Goal: Transaction & Acquisition: Purchase product/service

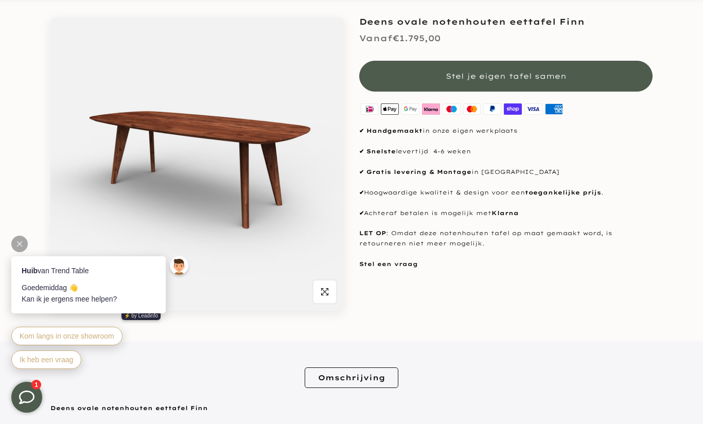
scroll to position [120, 0]
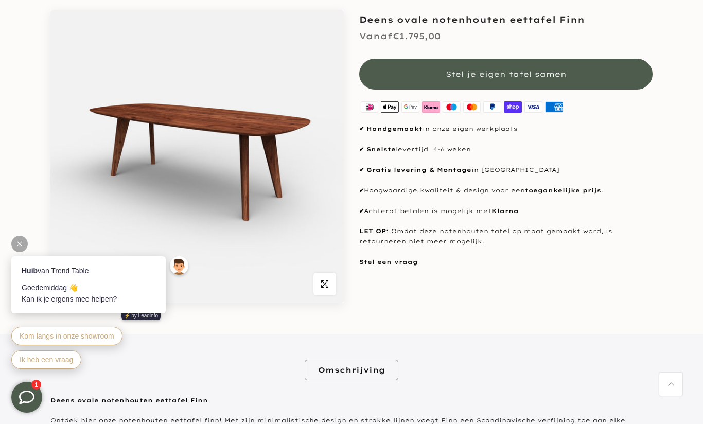
click at [271, 187] on img at bounding box center [196, 156] width 293 height 293
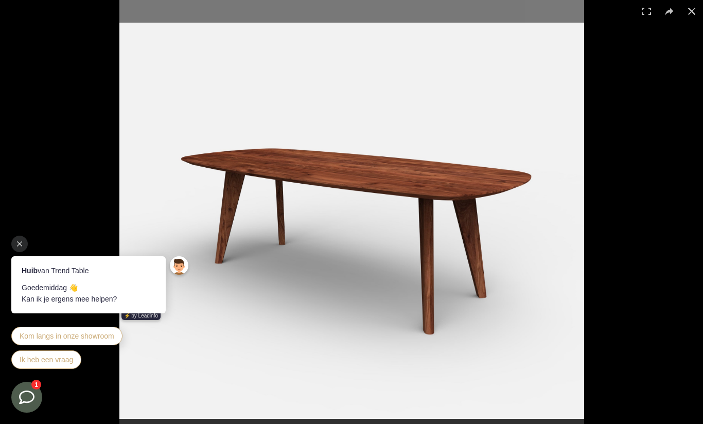
click at [683, 11] on button at bounding box center [692, 11] width 23 height 23
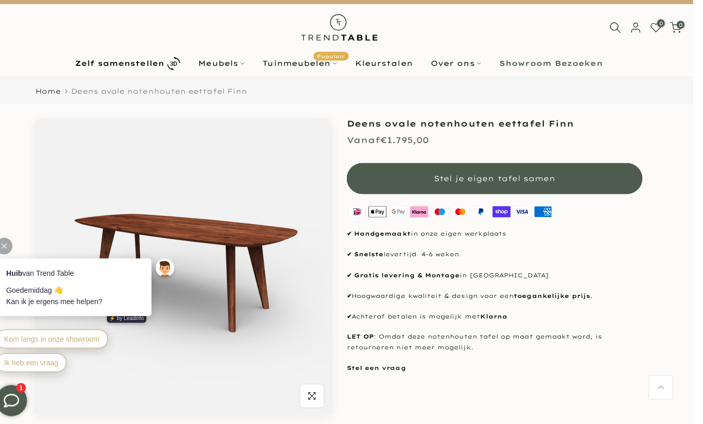
scroll to position [0, 0]
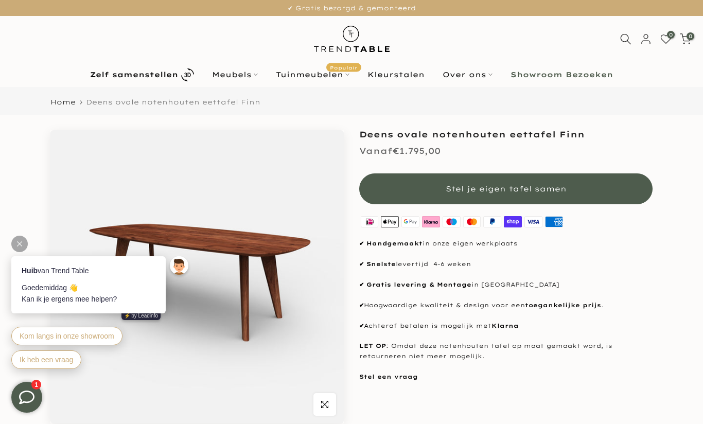
click at [562, 178] on button "Stel je eigen tafel samen" at bounding box center [505, 188] width 293 height 31
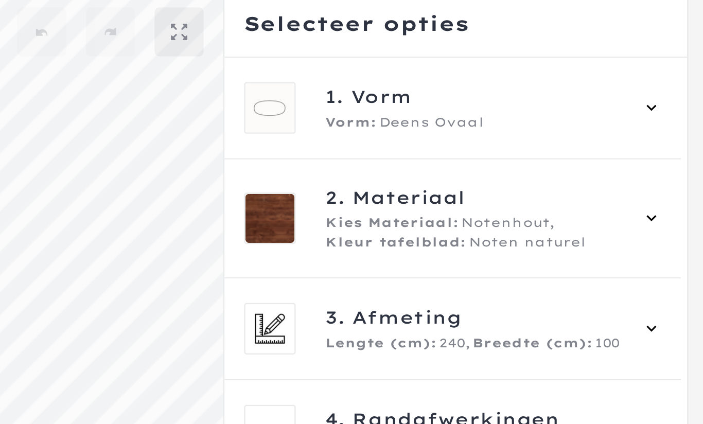
click at [676, 85] on icon at bounding box center [680, 89] width 8 height 8
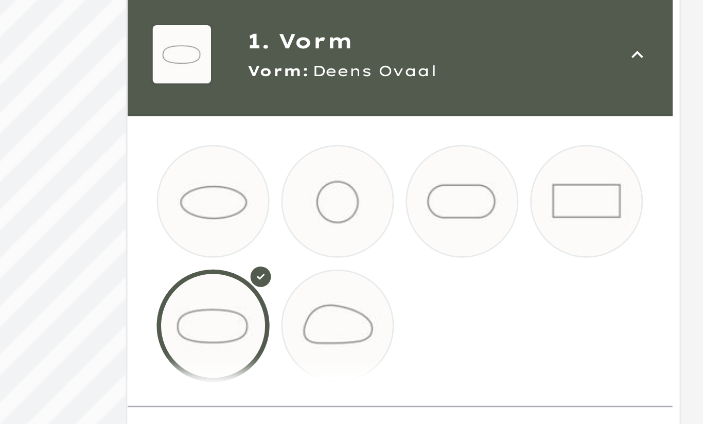
click at [555, 165] on mmq-loader at bounding box center [574, 184] width 39 height 39
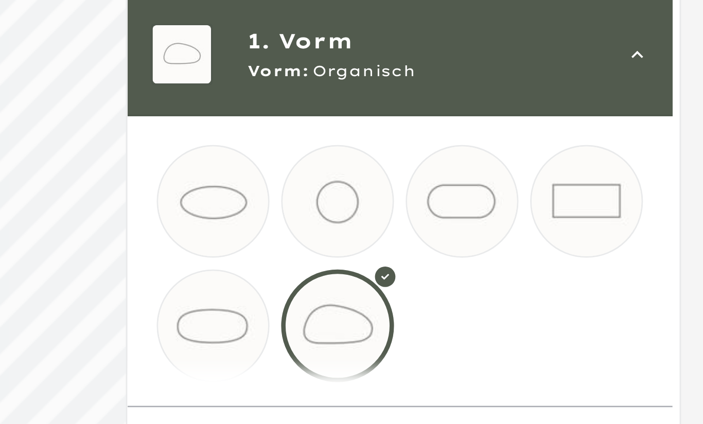
click at [512, 165] on mmq-loader at bounding box center [531, 184] width 39 height 39
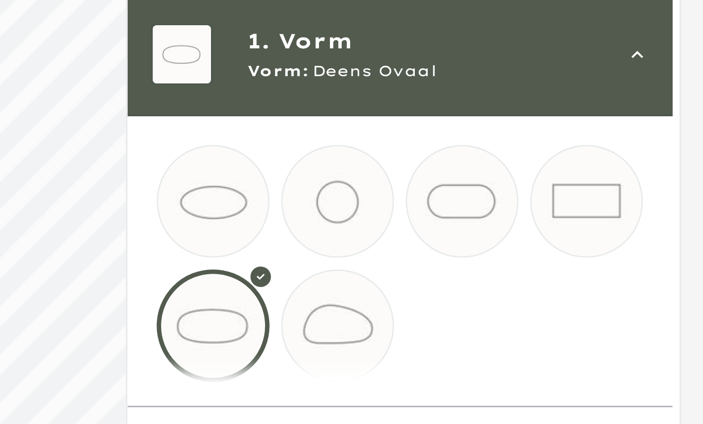
click at [599, 121] on mmq-loader at bounding box center [618, 140] width 39 height 39
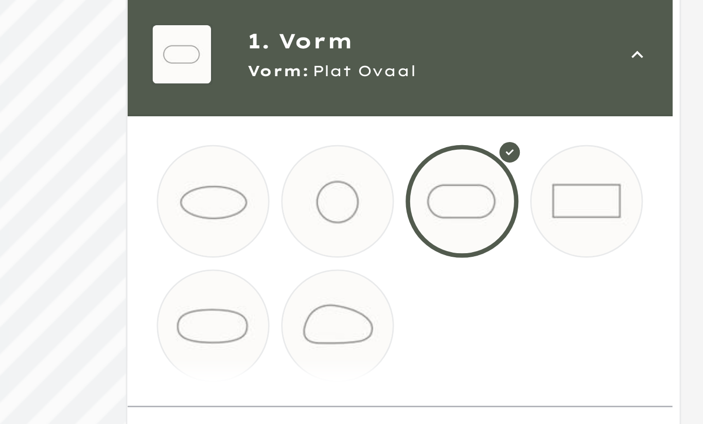
click at [512, 121] on mmq-loader at bounding box center [531, 140] width 39 height 39
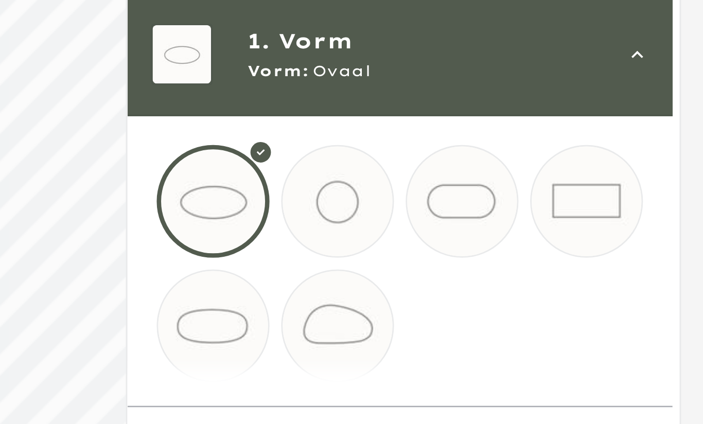
click at [512, 165] on mmq-loader at bounding box center [531, 184] width 39 height 39
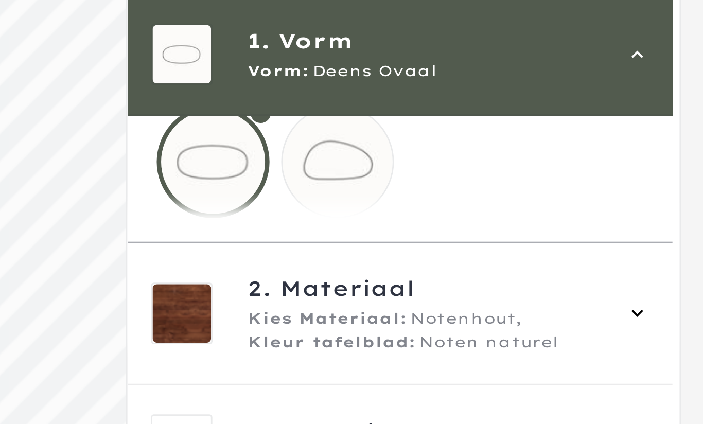
scroll to position [68, 0]
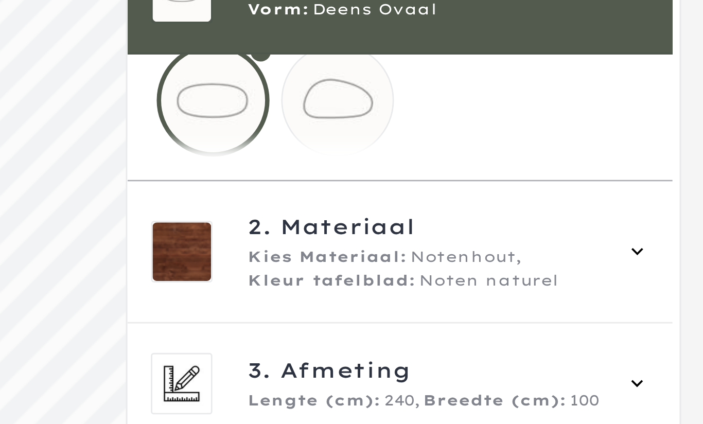
click at [509, 166] on div "2. Materiaal Kies Materiaal: Notenhout, Kleur tafelblad: Noten naturel" at bounding box center [596, 180] width 175 height 29
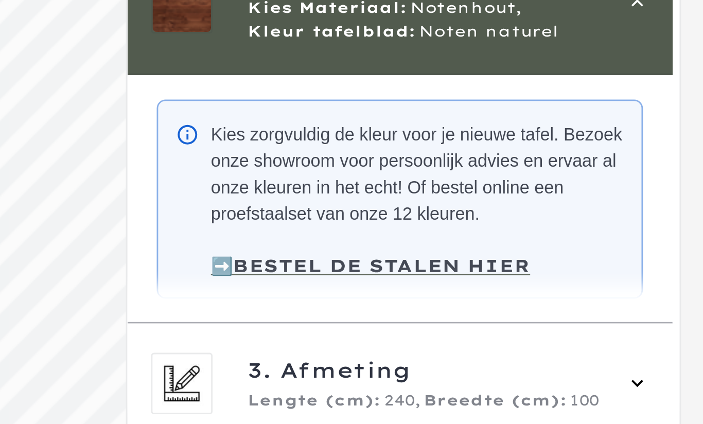
scroll to position [188, 0]
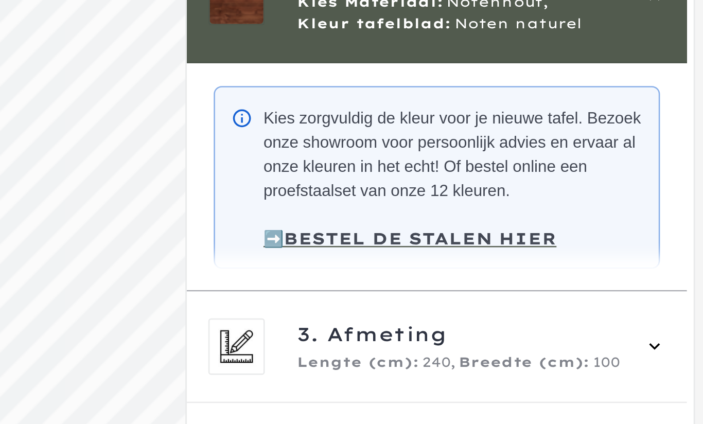
click at [509, 216] on div "3. Afmeting Lengte (cm): 240, Breedte (cm): 100" at bounding box center [596, 227] width 175 height 22
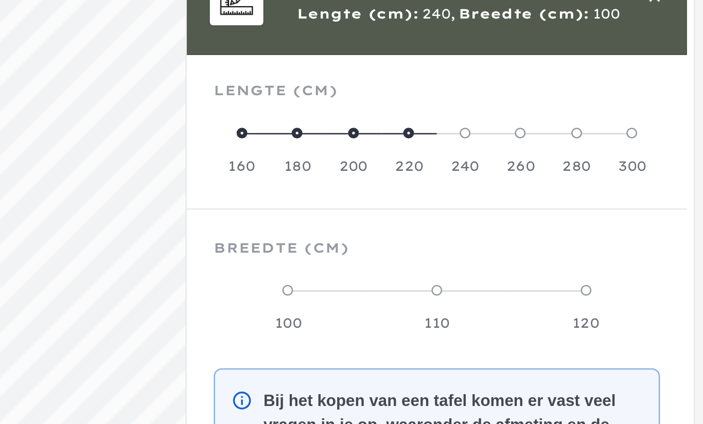
scroll to position [93, 0]
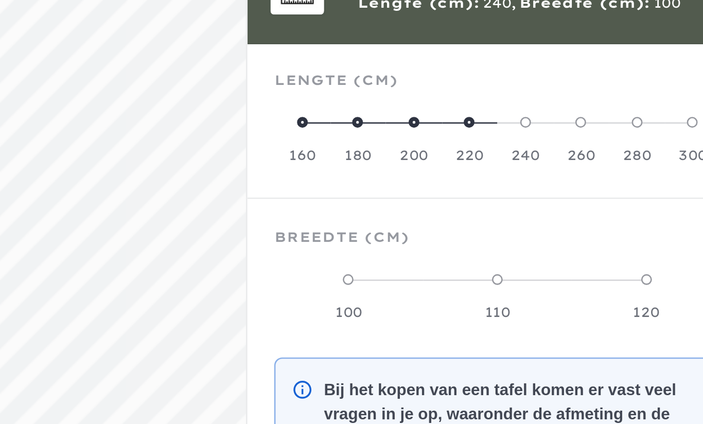
click at [652, 199] on span at bounding box center [654, 201] width 4 height 4
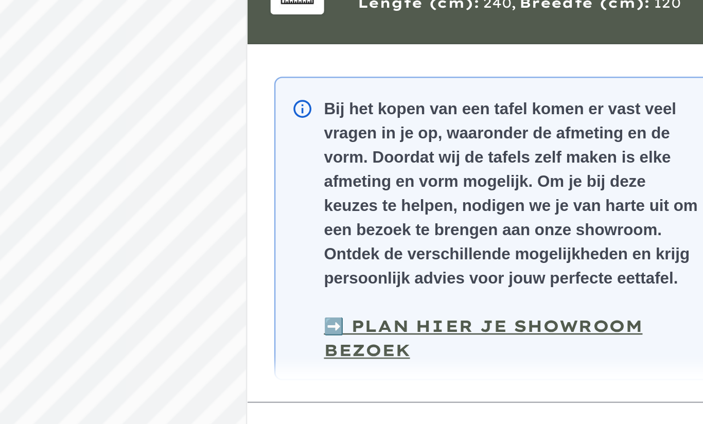
scroll to position [208, 0]
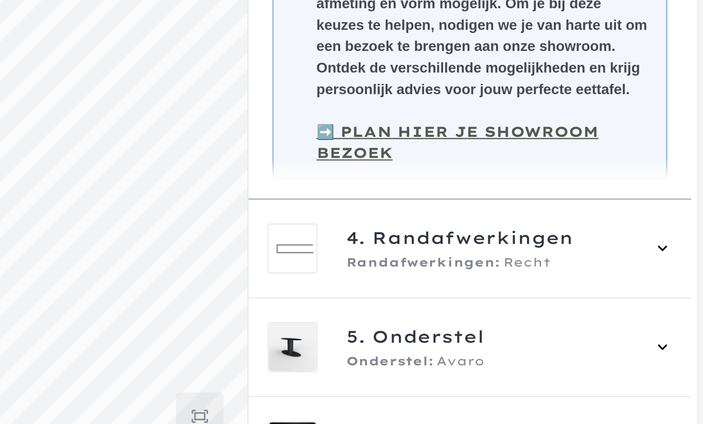
click at [676, 265] on icon at bounding box center [680, 269] width 8 height 8
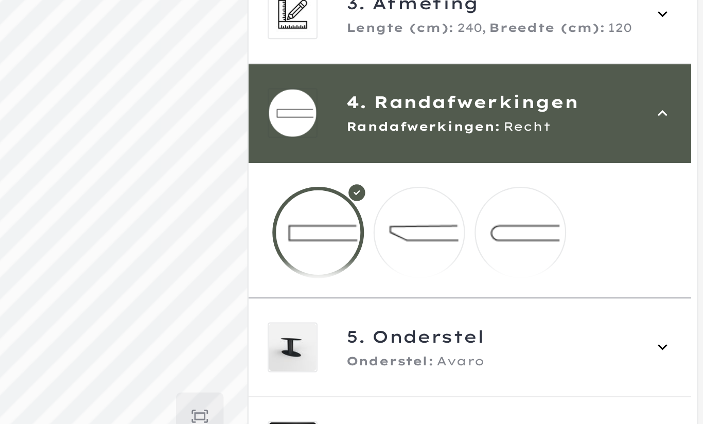
scroll to position [24, 0]
click at [599, 243] on mmq-loader at bounding box center [618, 262] width 39 height 39
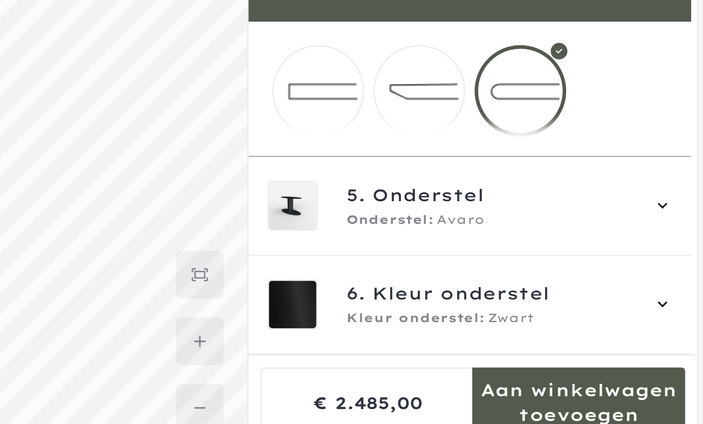
scroll to position [13, 0]
click at [509, 301] on div "5. Onderstel Onderstel: Avaro" at bounding box center [596, 312] width 175 height 22
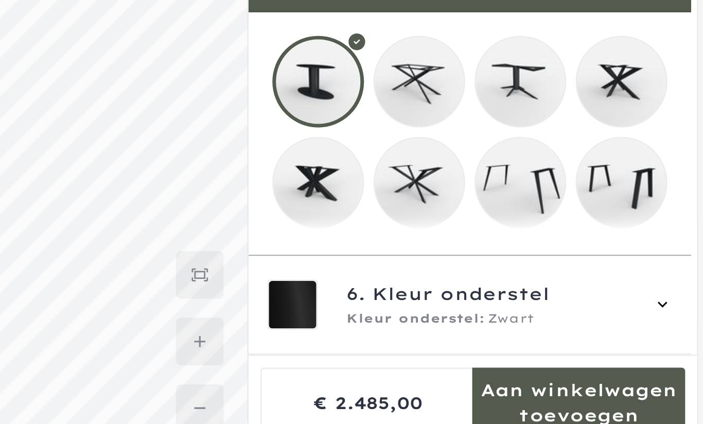
scroll to position [61, 0]
click at [599, 283] on mmq-loader at bounding box center [618, 302] width 39 height 39
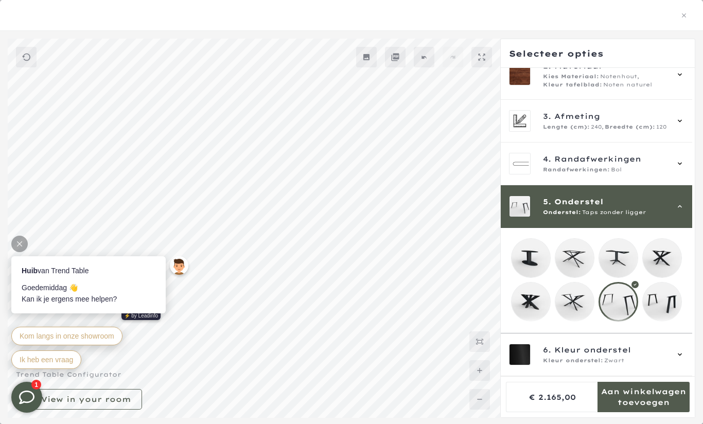
scroll to position [111, 0]
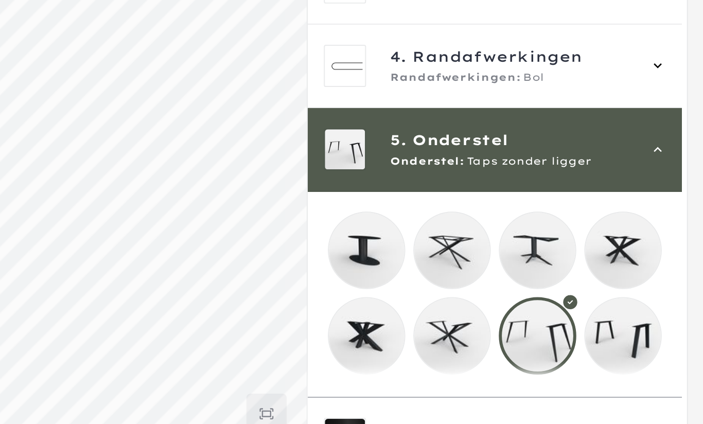
click at [643, 283] on mmq-loader at bounding box center [662, 302] width 39 height 39
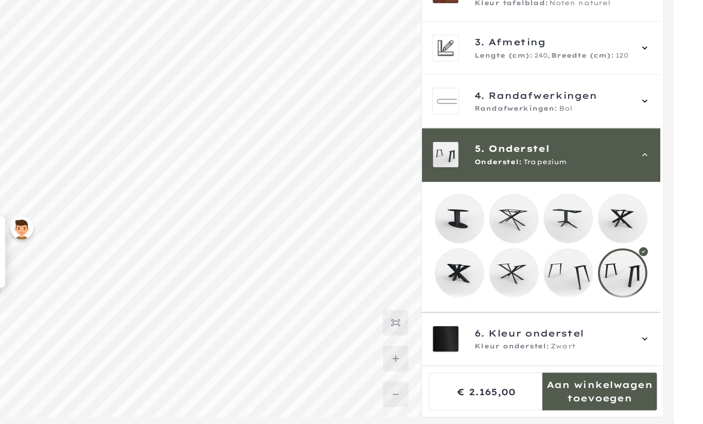
scroll to position [143, 0]
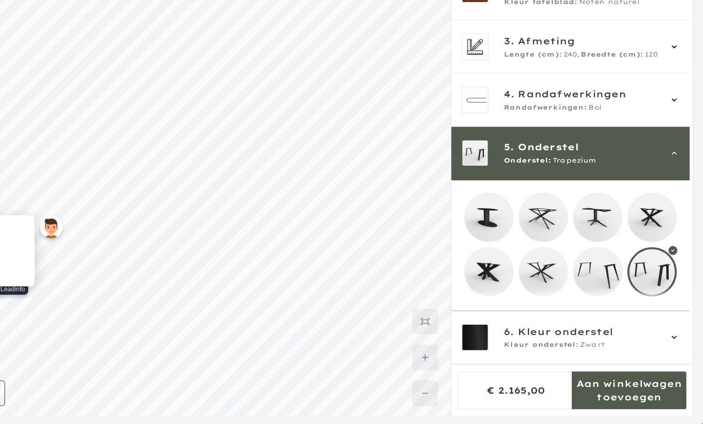
click at [642, 282] on div at bounding box center [662, 302] width 40 height 40
click at [599, 283] on mmq-loader at bounding box center [618, 302] width 39 height 39
click at [643, 283] on mmq-loader at bounding box center [662, 302] width 39 height 39
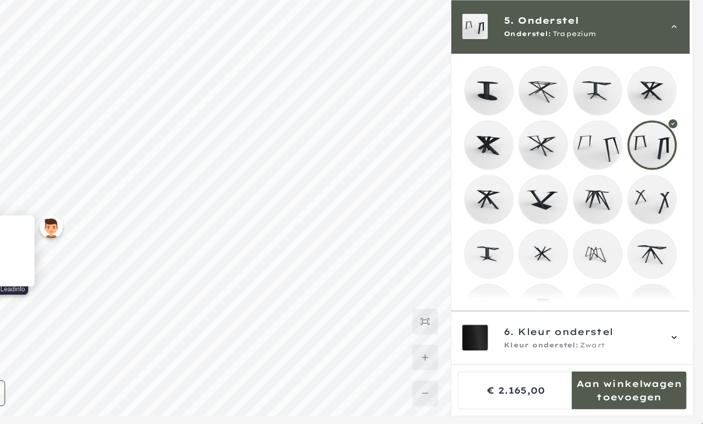
scroll to position [163, 0]
click at [599, 181] on mmq-loader at bounding box center [618, 200] width 39 height 39
click at [676, 100] on icon at bounding box center [680, 104] width 8 height 8
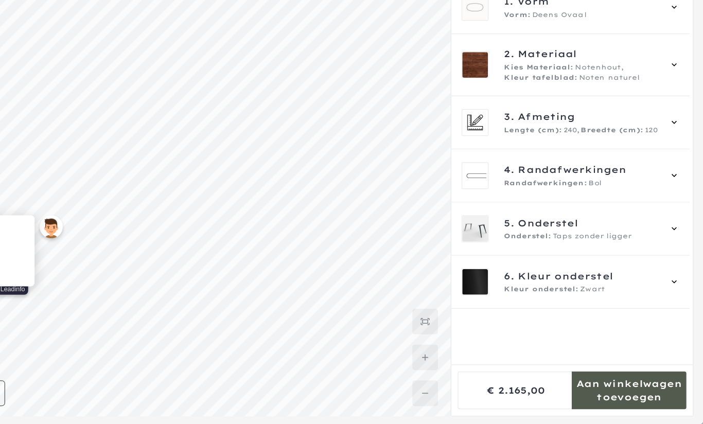
click at [543, 312] on div "Kleur onderstel: Zwart" at bounding box center [605, 316] width 125 height 8
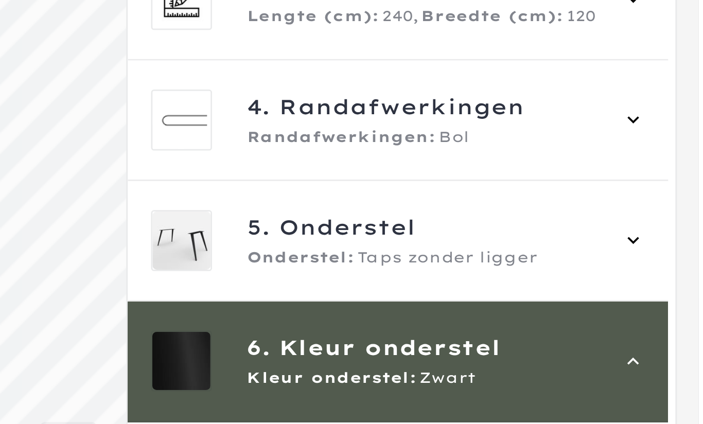
scroll to position [176, 0]
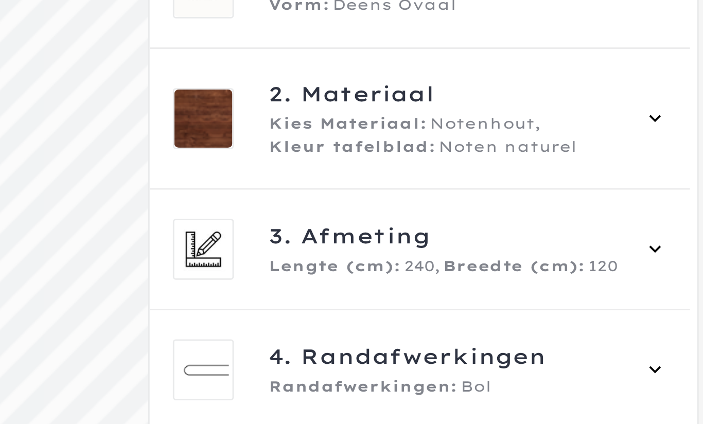
click at [676, 131] on icon at bounding box center [680, 135] width 8 height 8
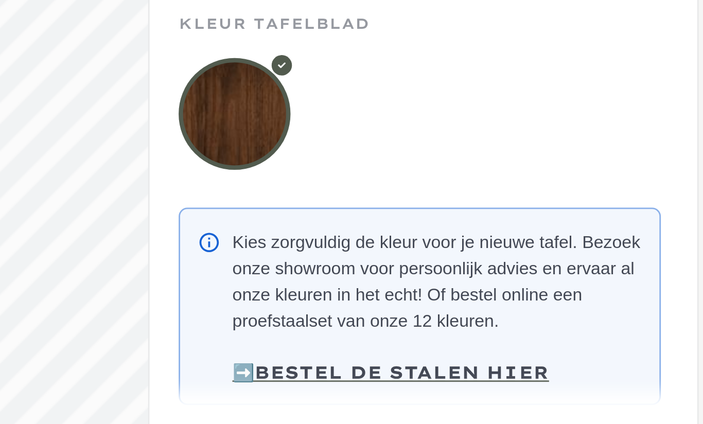
scroll to position [67, 0]
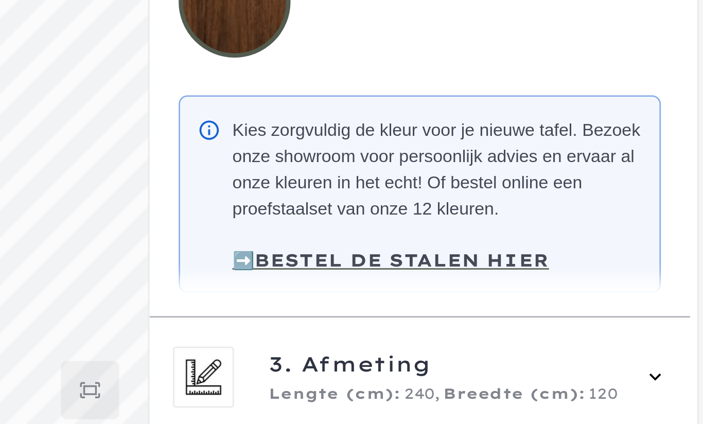
click at [530, 292] on strong "➡️BESTEL DE STALEN HIER" at bounding box center [586, 296] width 112 height 8
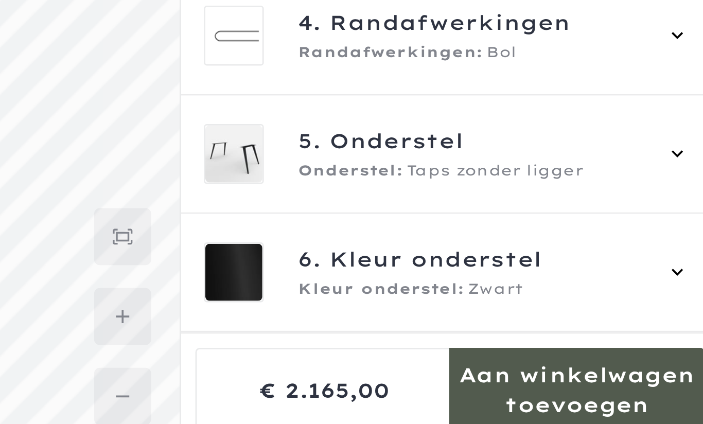
scroll to position [686, 0]
click at [509, 301] on div "5. Onderstel Onderstel: Taps zonder ligger" at bounding box center [596, 312] width 175 height 22
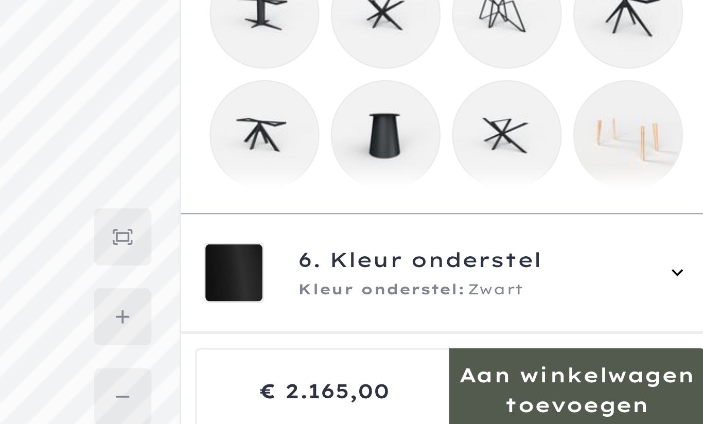
scroll to position [190, 0]
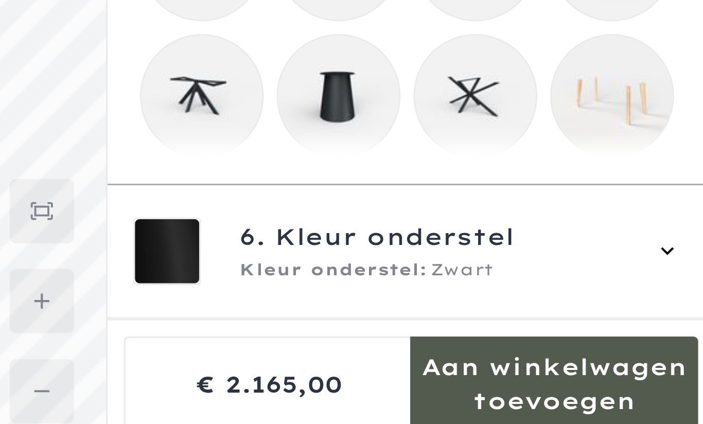
click at [643, 286] on mmq-loader at bounding box center [662, 305] width 39 height 39
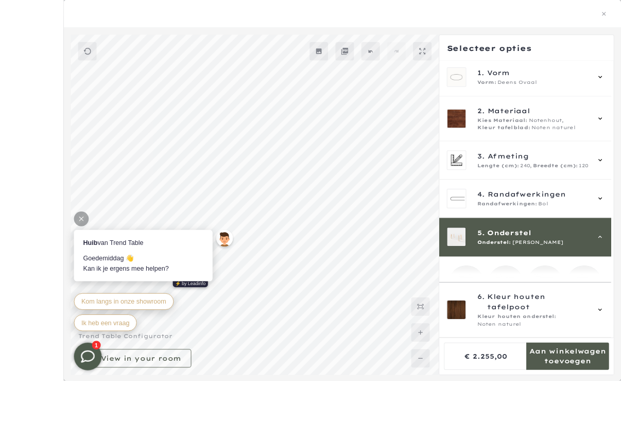
scroll to position [3, 0]
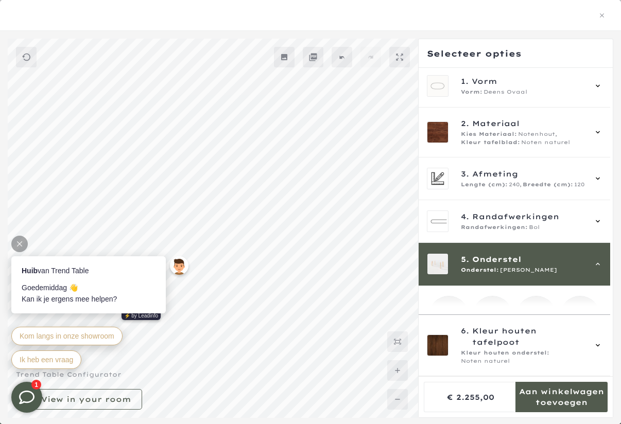
click at [538, 21] on div at bounding box center [310, 15] width 596 height 13
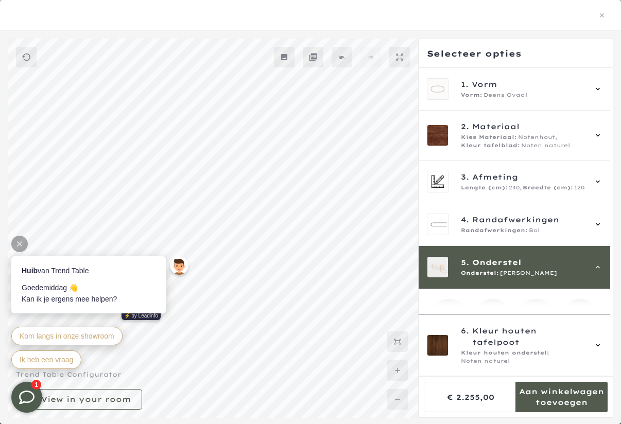
scroll to position [0, 0]
click at [595, 132] on div "2. Materiaal Kies Materiaal: Notenhout, Kleur tafelblad: Noten naturel" at bounding box center [514, 135] width 175 height 29
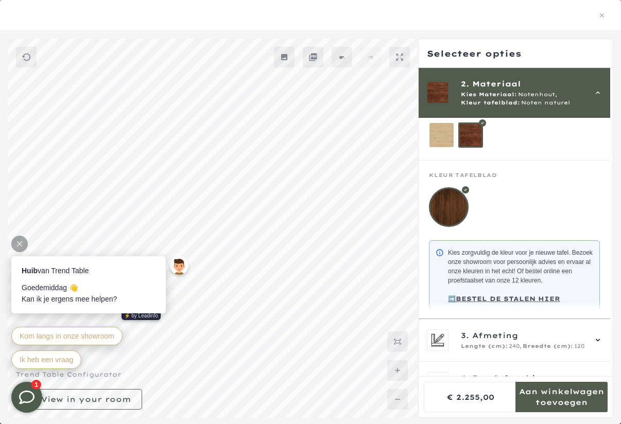
scroll to position [67, 0]
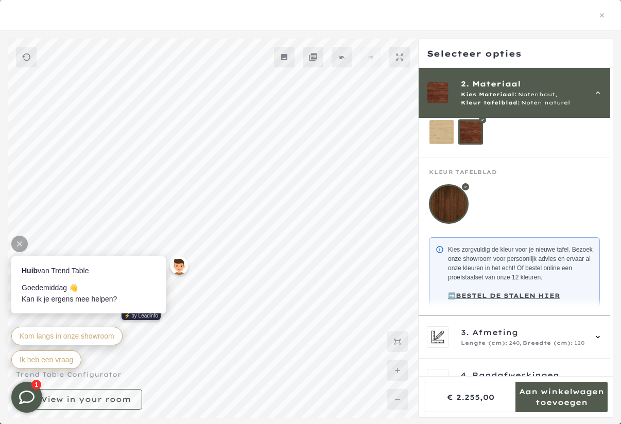
click at [602, 93] on icon at bounding box center [598, 93] width 8 height 8
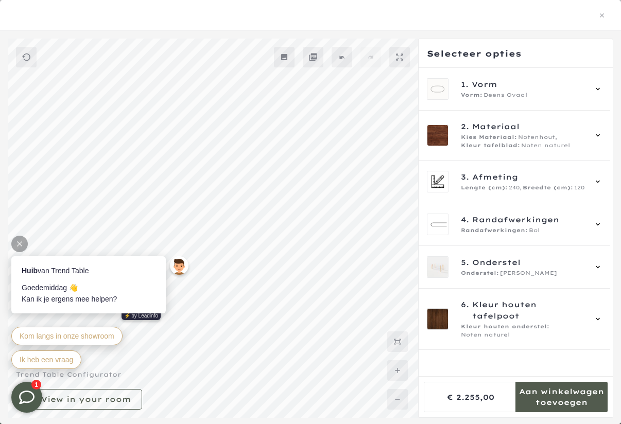
scroll to position [998, 0]
click at [584, 323] on div "Kleur houten onderstel: Noten naturel" at bounding box center [523, 331] width 125 height 16
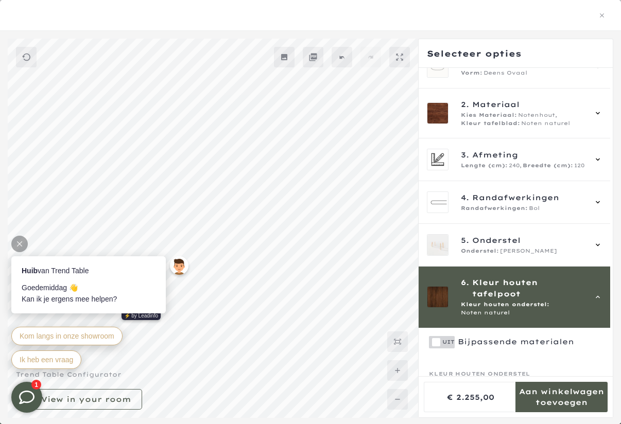
scroll to position [1074, 0]
click at [571, 286] on span "Kleur houten tafelpoot" at bounding box center [528, 288] width 113 height 23
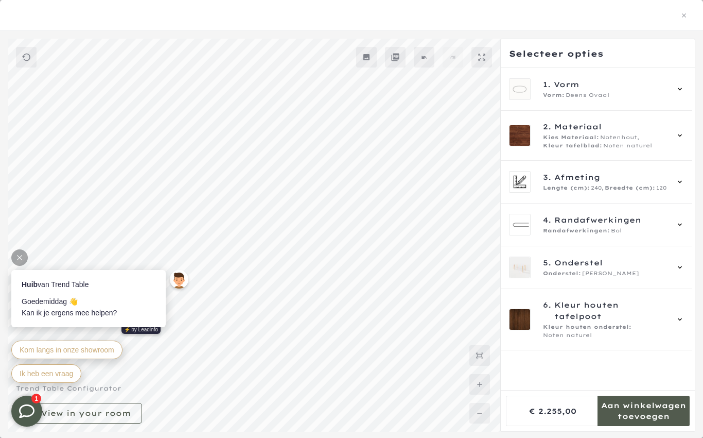
scroll to position [205, 0]
